Goal: Information Seeking & Learning: Learn about a topic

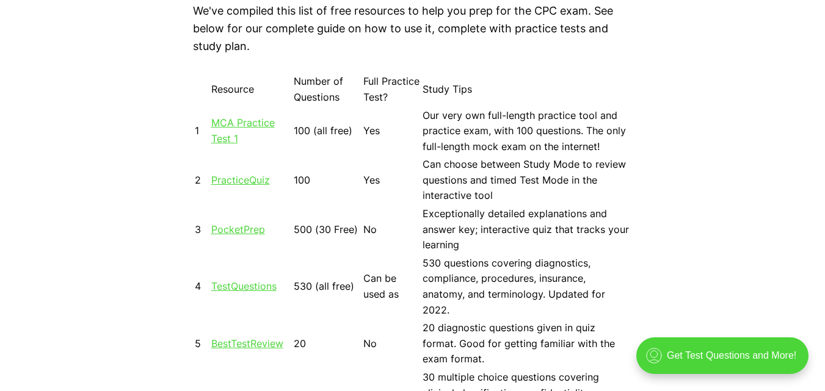
scroll to position [1099, 0]
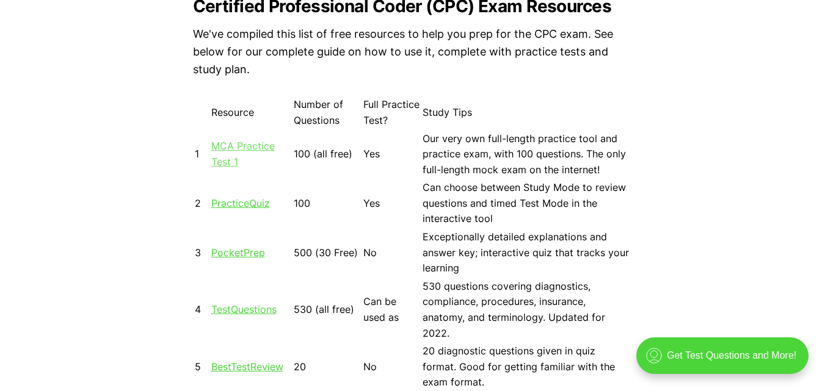
click at [250, 142] on link "MCA Practice Test 1" at bounding box center [243, 154] width 64 height 28
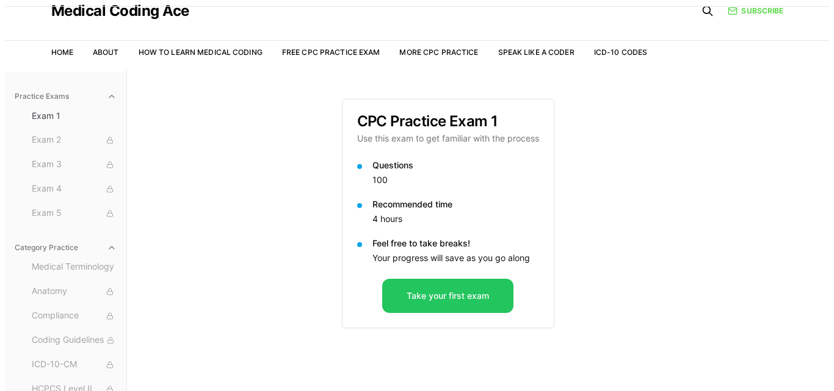
scroll to position [112, 0]
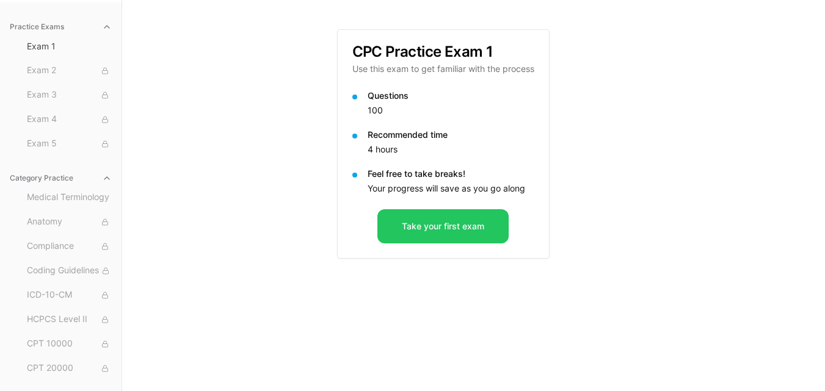
click at [394, 98] on p "Questions" at bounding box center [451, 96] width 167 height 12
click at [446, 229] on button "Take your first exam" at bounding box center [442, 226] width 131 height 34
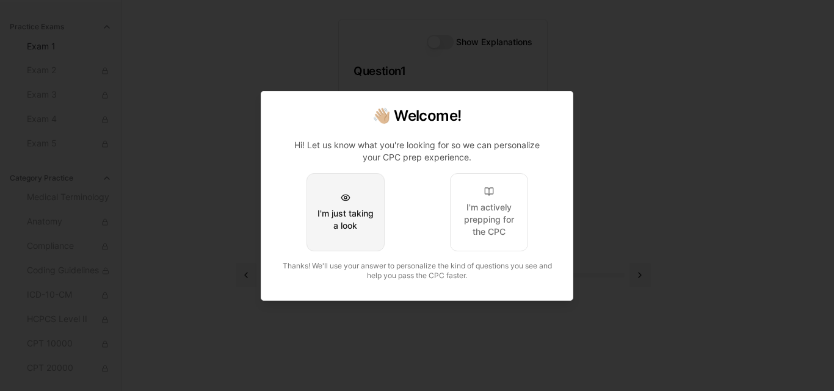
click at [339, 206] on button "I'm just taking a look" at bounding box center [346, 212] width 78 height 78
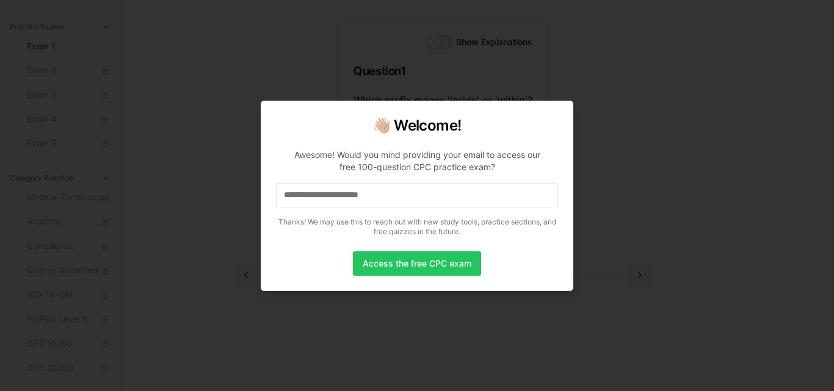
click at [339, 207] on input at bounding box center [417, 195] width 282 height 24
